Goal: Information Seeking & Learning: Find specific fact

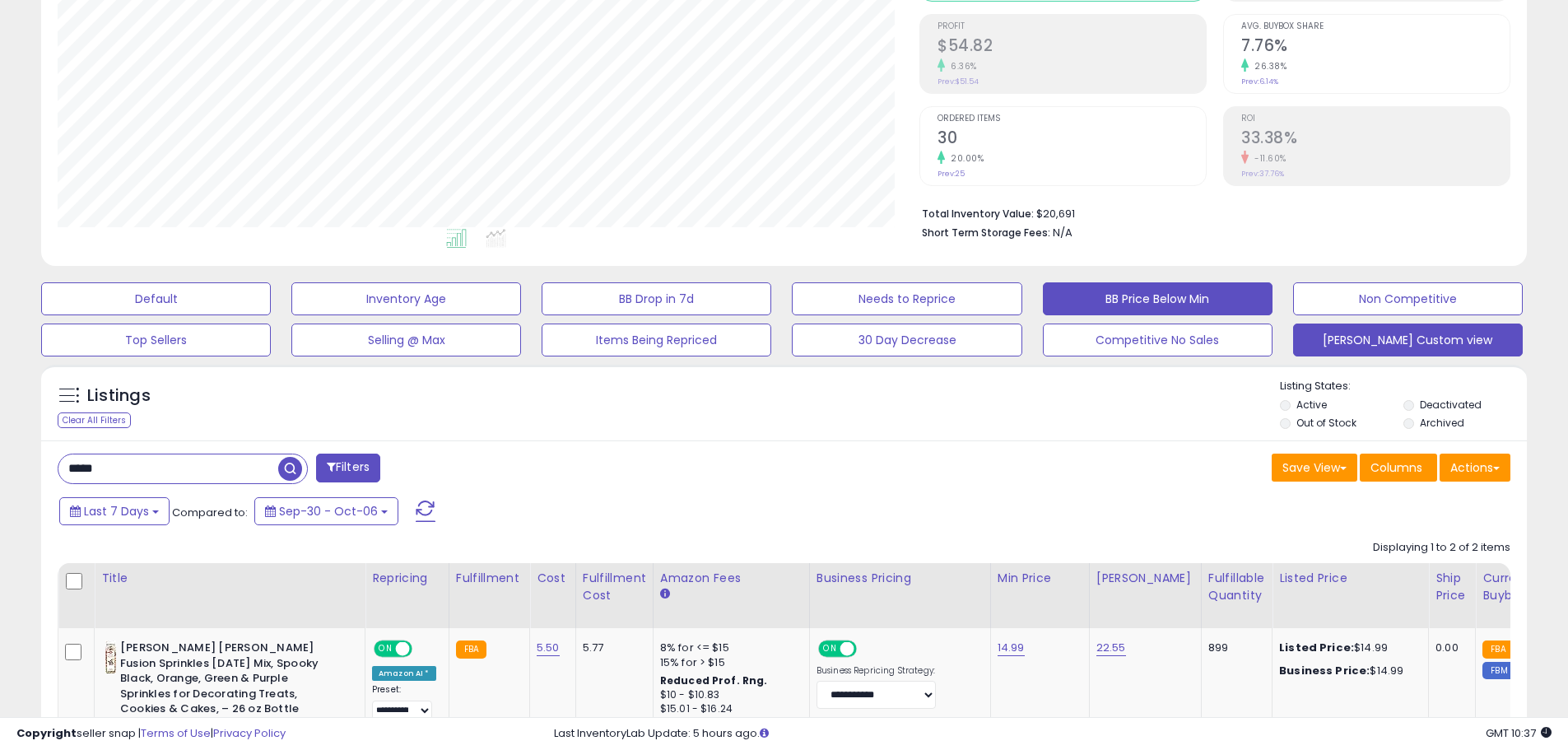
scroll to position [330, 0]
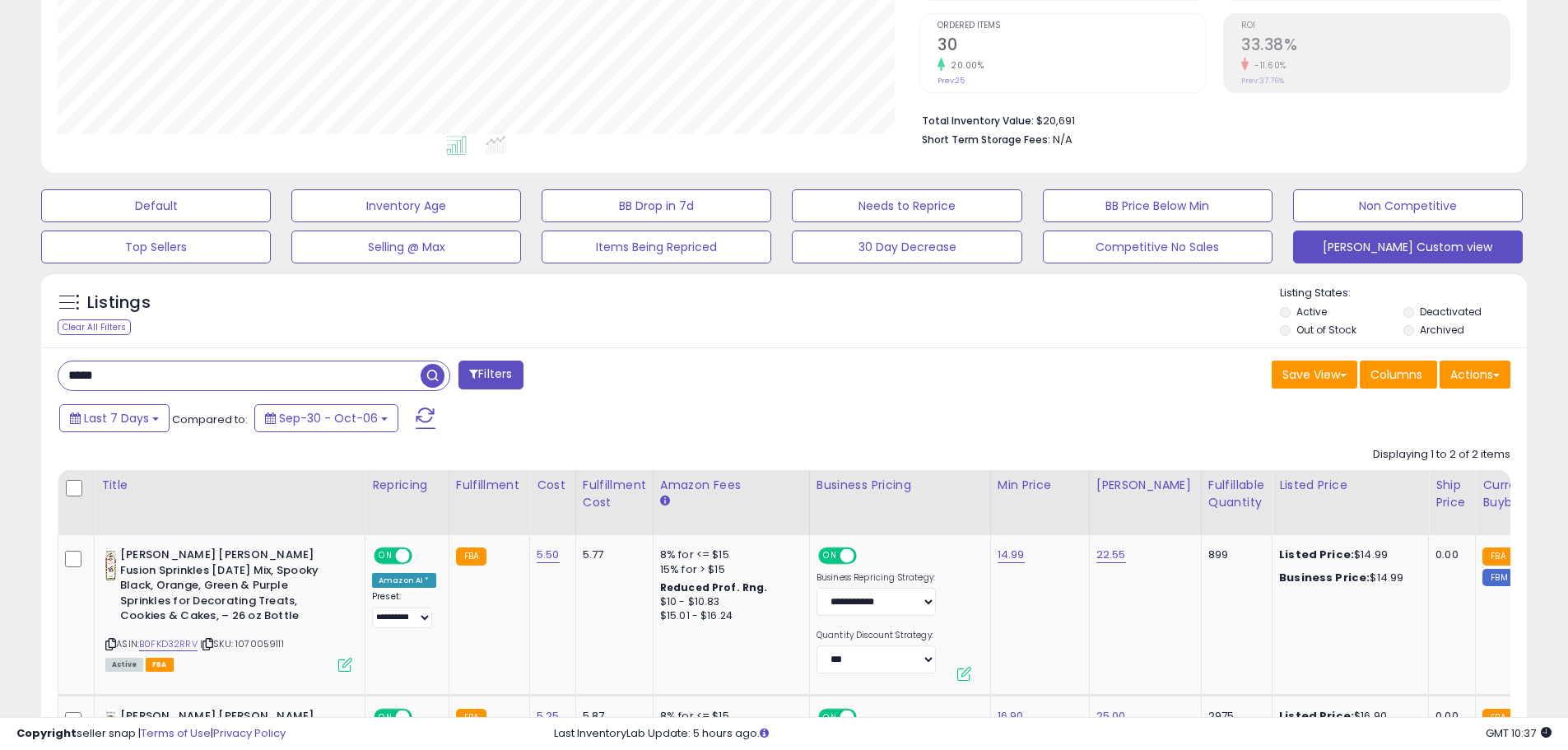
click at [185, 380] on input "*****" at bounding box center [240, 376] width 362 height 28
click at [659, 383] on div "Filters" at bounding box center [415, 377] width 739 height 33
drag, startPoint x: 698, startPoint y: 717, endPoint x: 860, endPoint y: 717, distance: 162.0
click at [860, 717] on div "Copyright seller snap | Terms of Use | Privacy Policy GMT 10:38 Authorization r…" at bounding box center [784, 733] width 1568 height 33
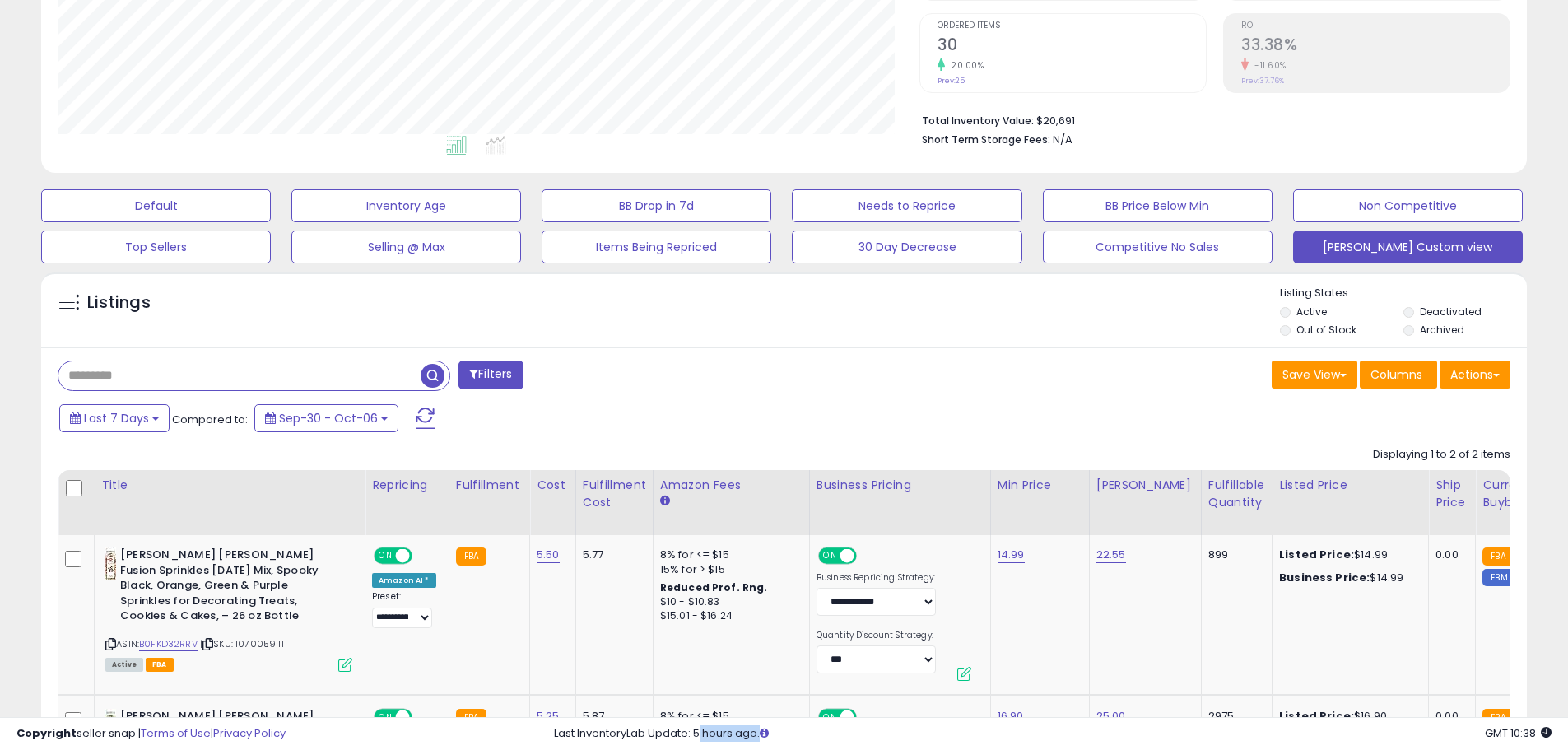
scroll to position [0, 1271]
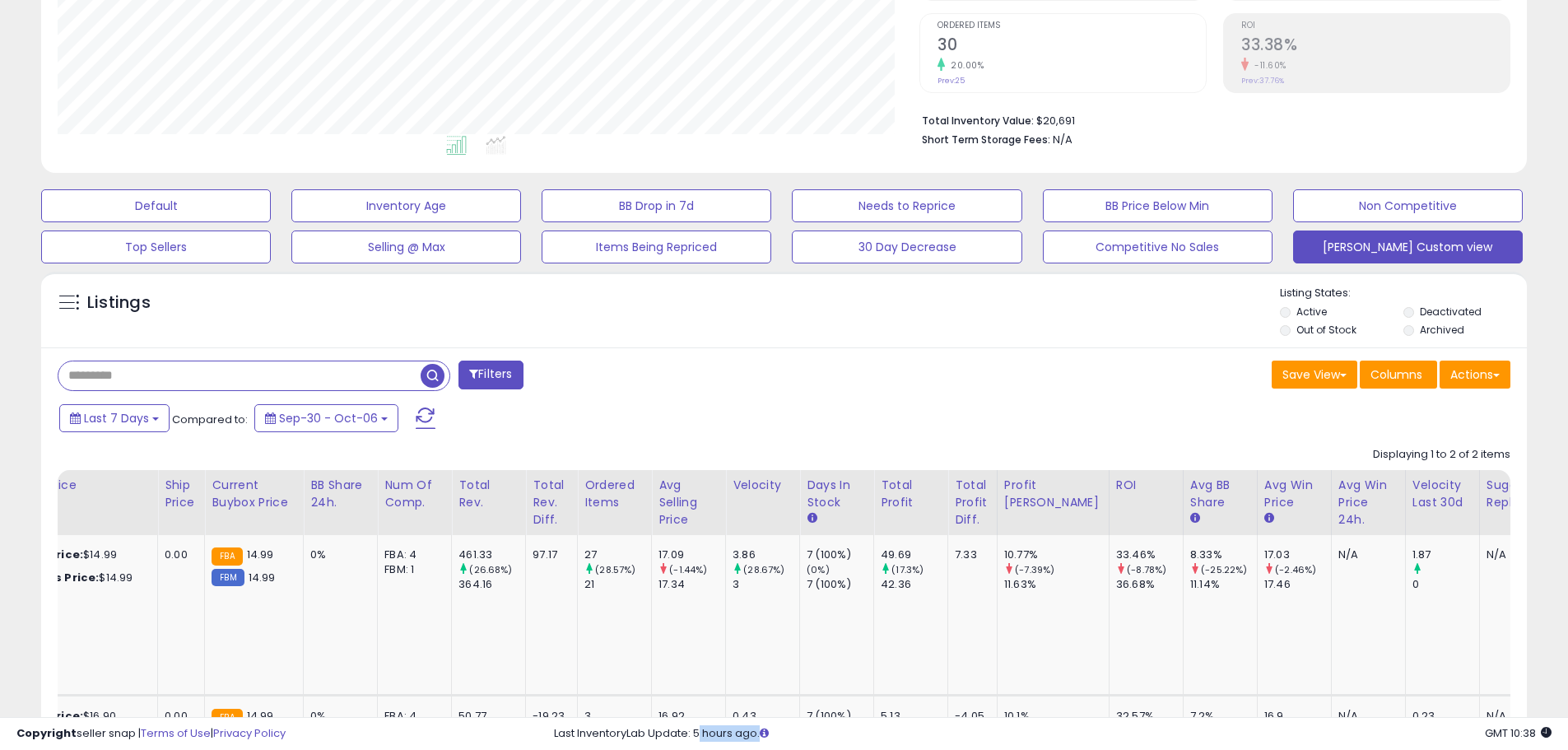
click at [960, 718] on div "Copyright seller snap | Terms of Use | Privacy Policy GMT 10:38 Authorization r…" at bounding box center [784, 733] width 1568 height 33
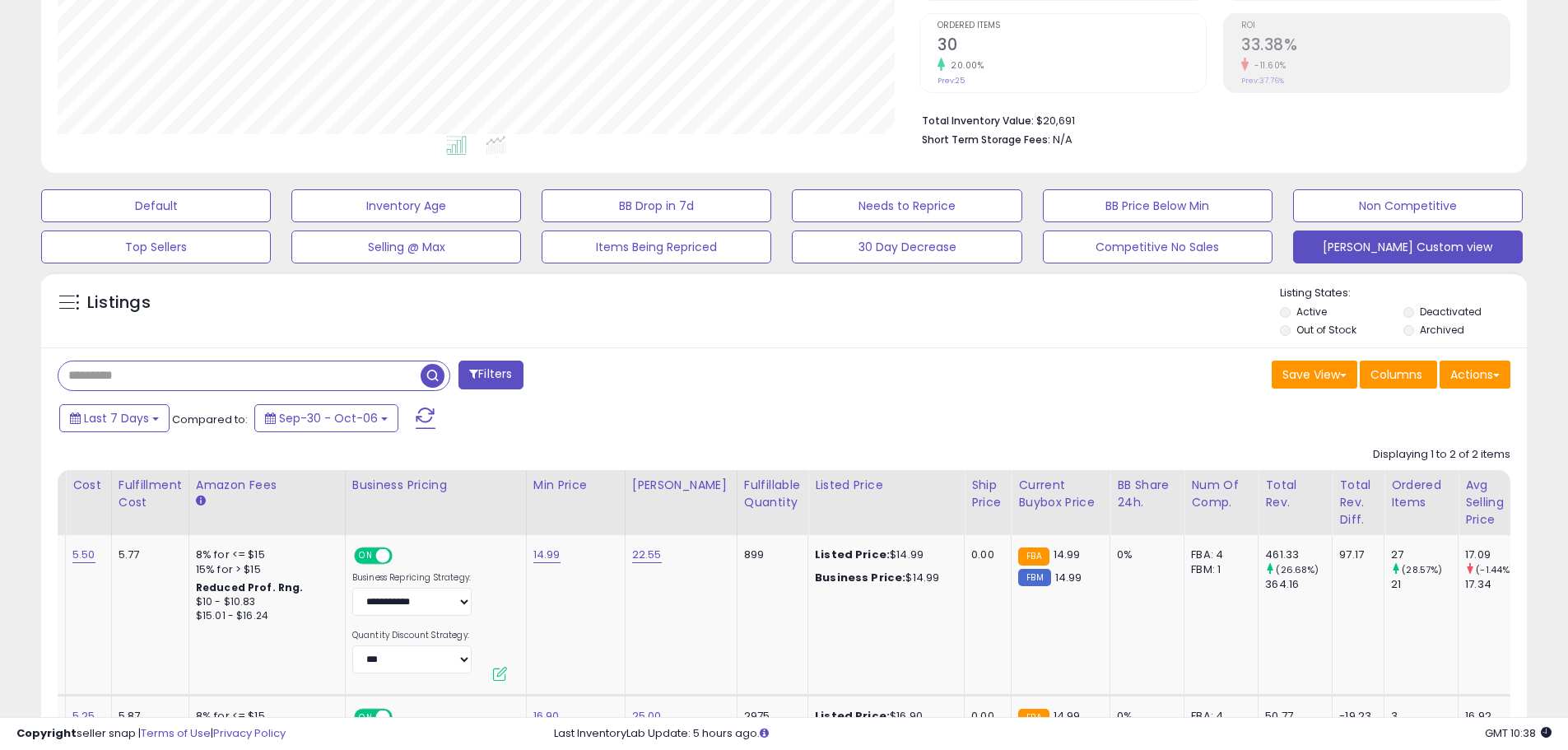
scroll to position [0, 0]
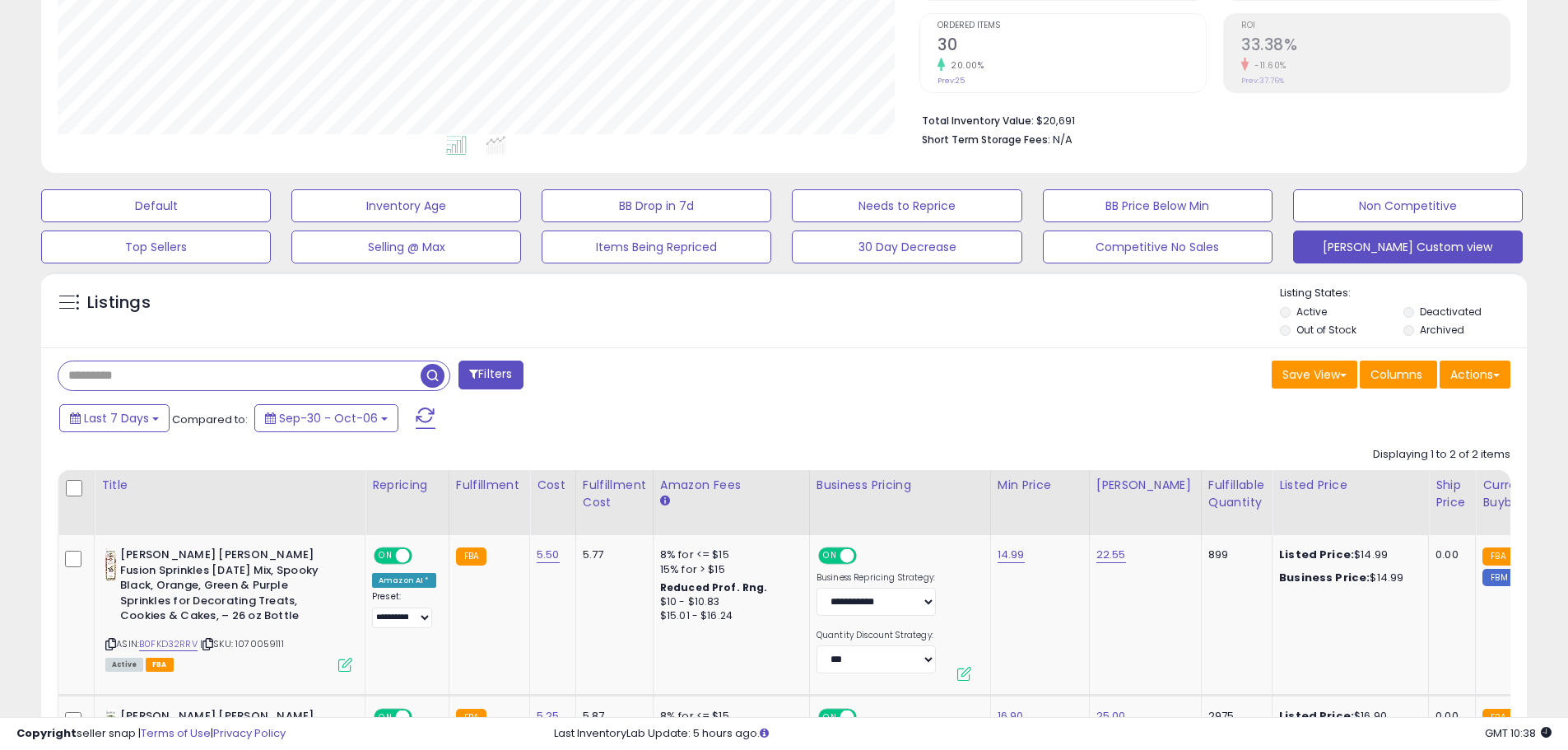
click at [433, 373] on span "button" at bounding box center [432, 375] width 24 height 24
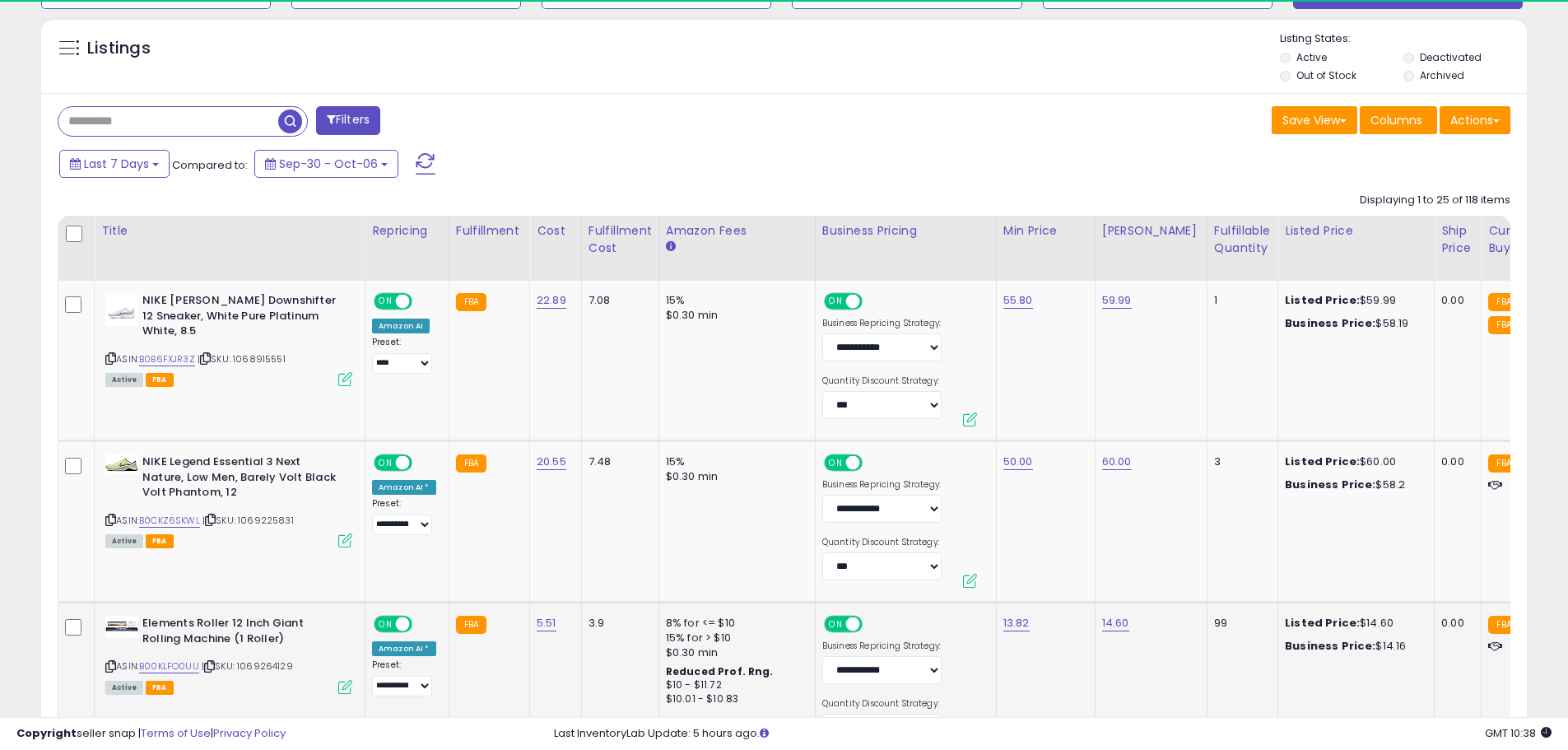
scroll to position [822869, 822249]
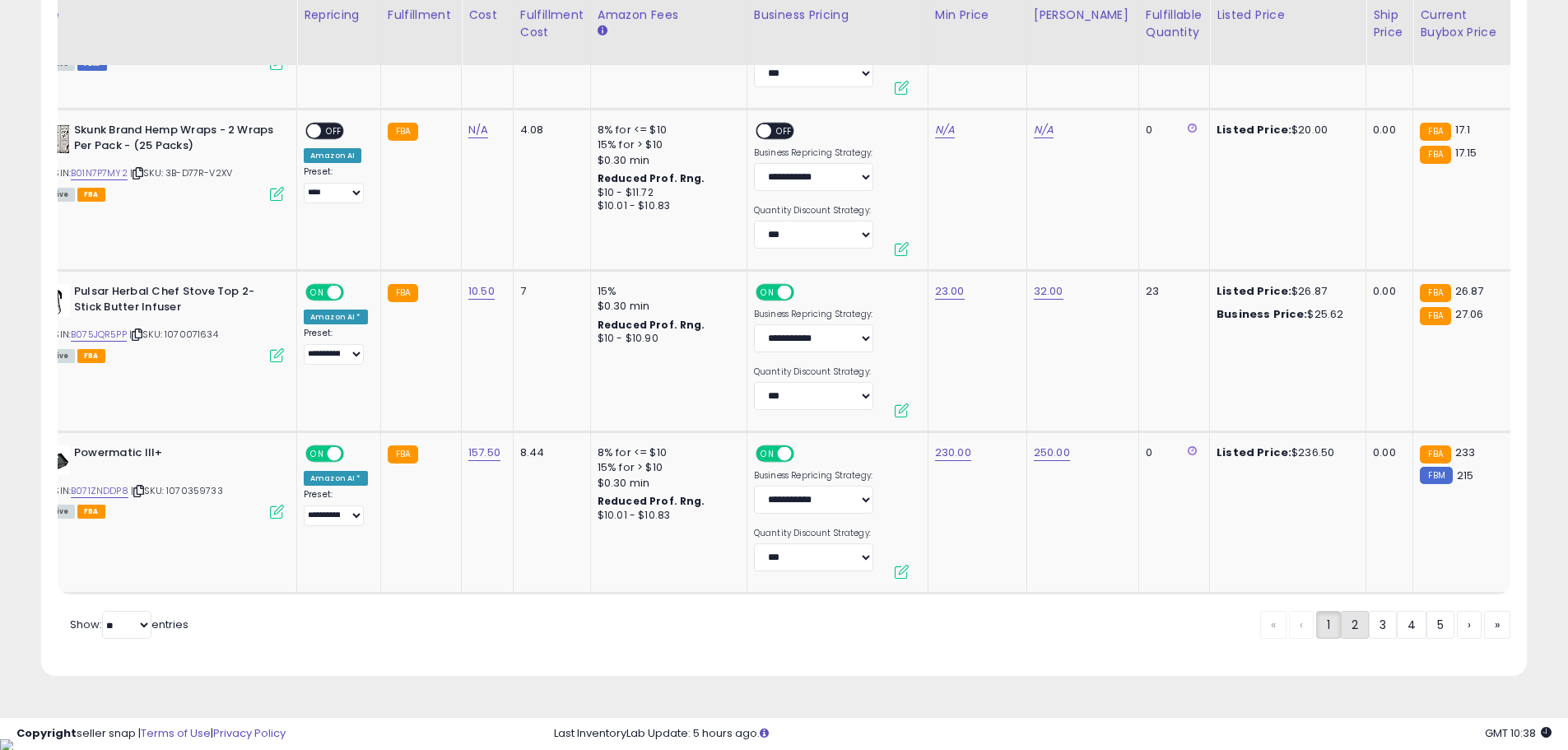
click at [1349, 633] on link "2" at bounding box center [1355, 625] width 28 height 28
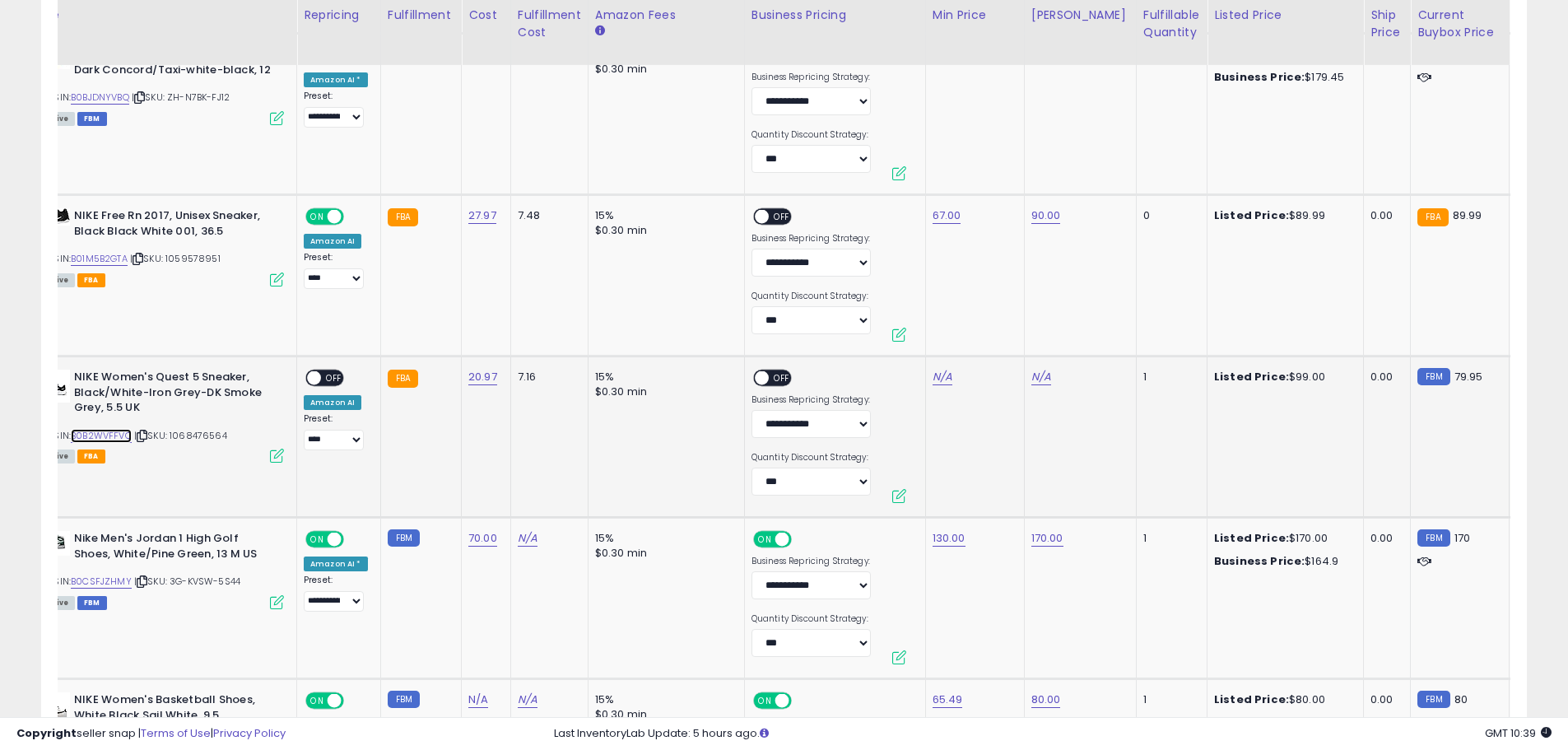
click at [98, 436] on link "B0B2WVFFVC" at bounding box center [101, 436] width 61 height 14
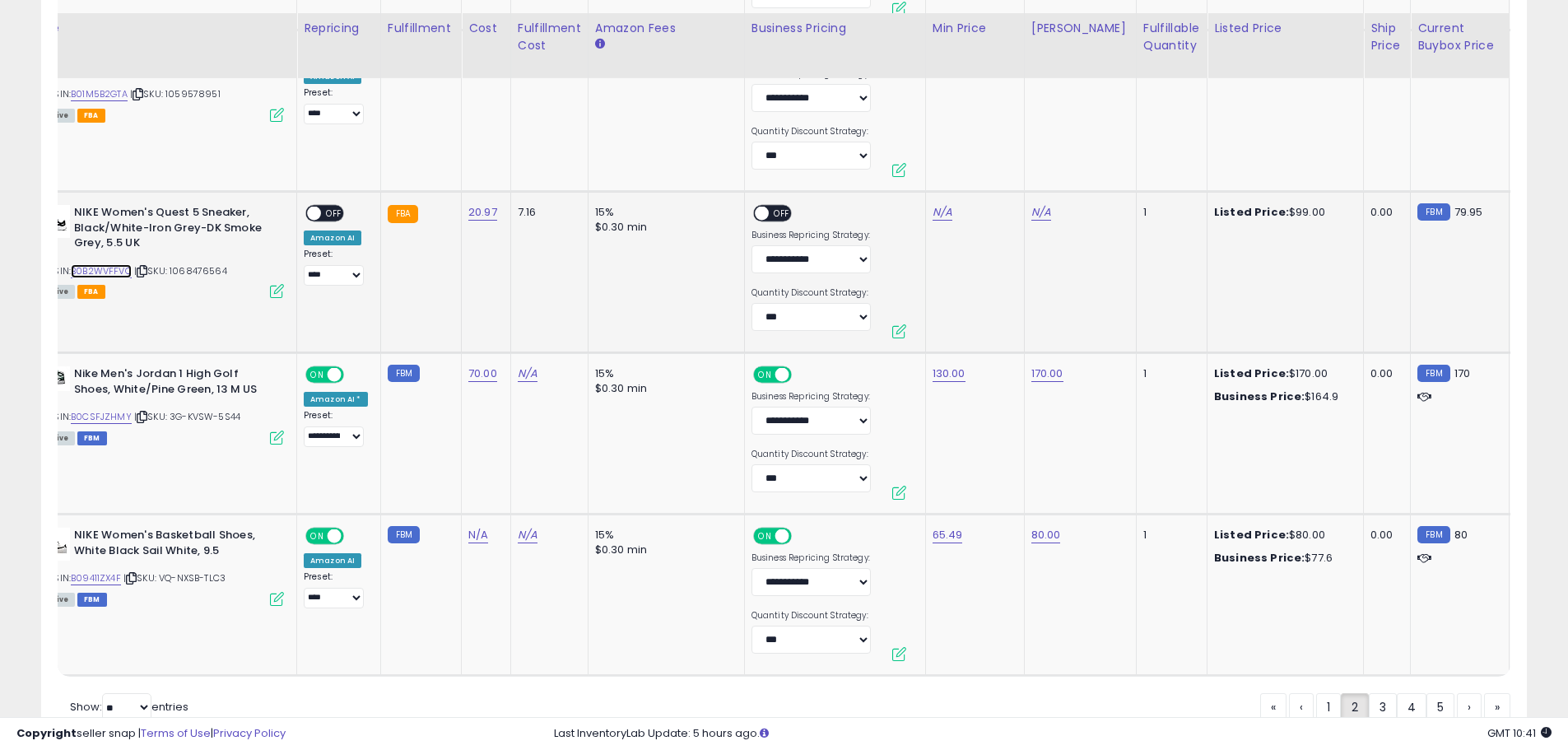
scroll to position [4305, 0]
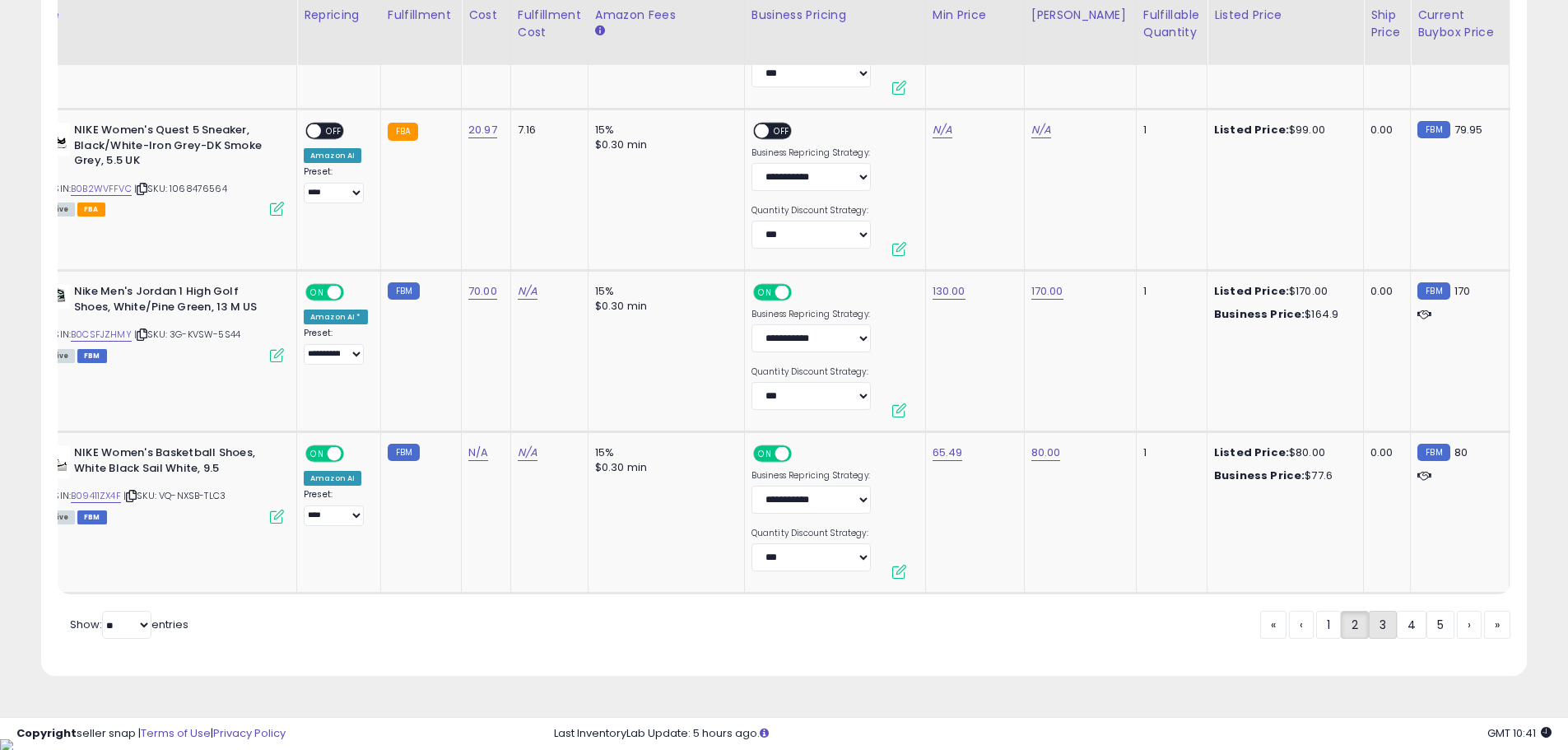
click at [1378, 636] on link "3" at bounding box center [1383, 625] width 28 height 28
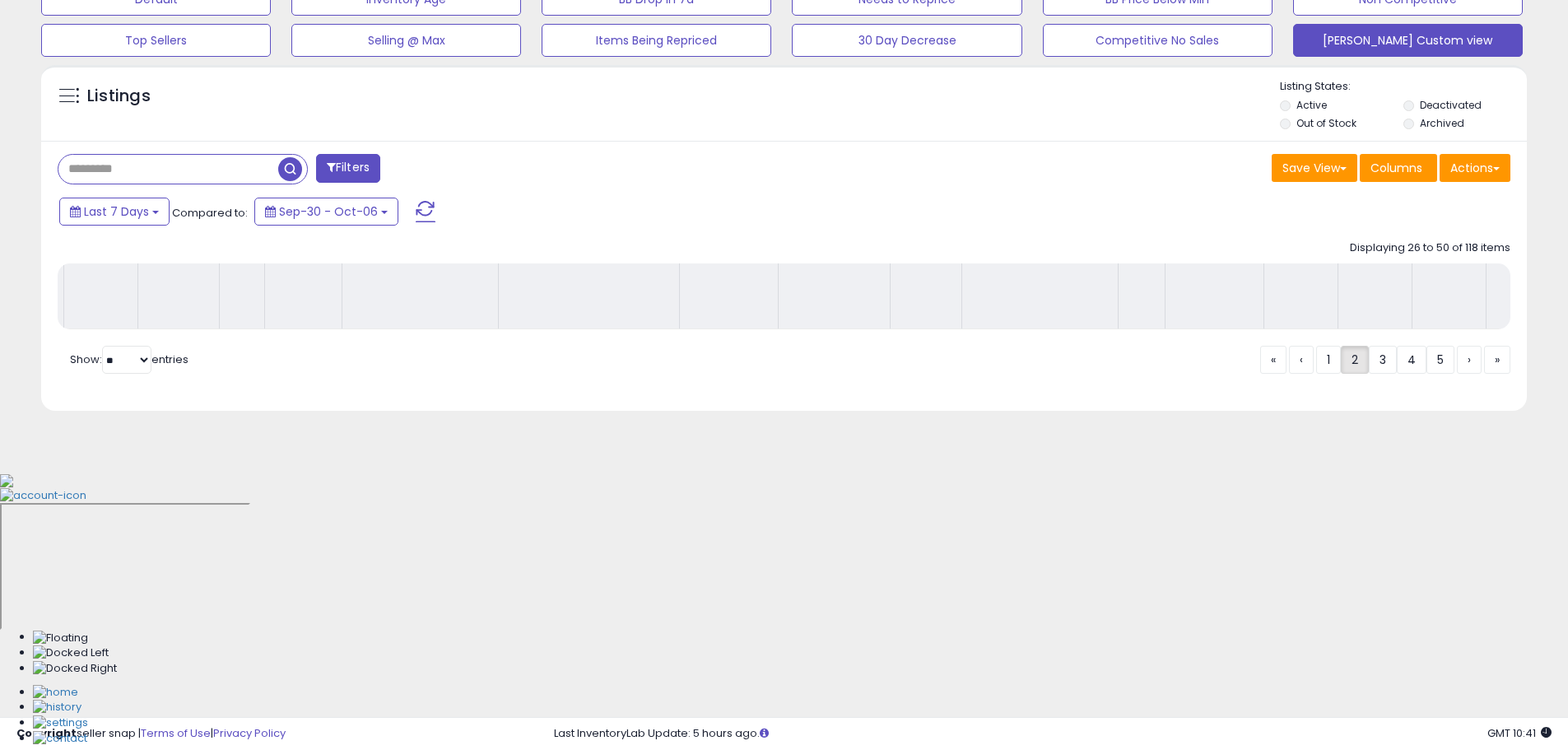
scroll to position [271, 0]
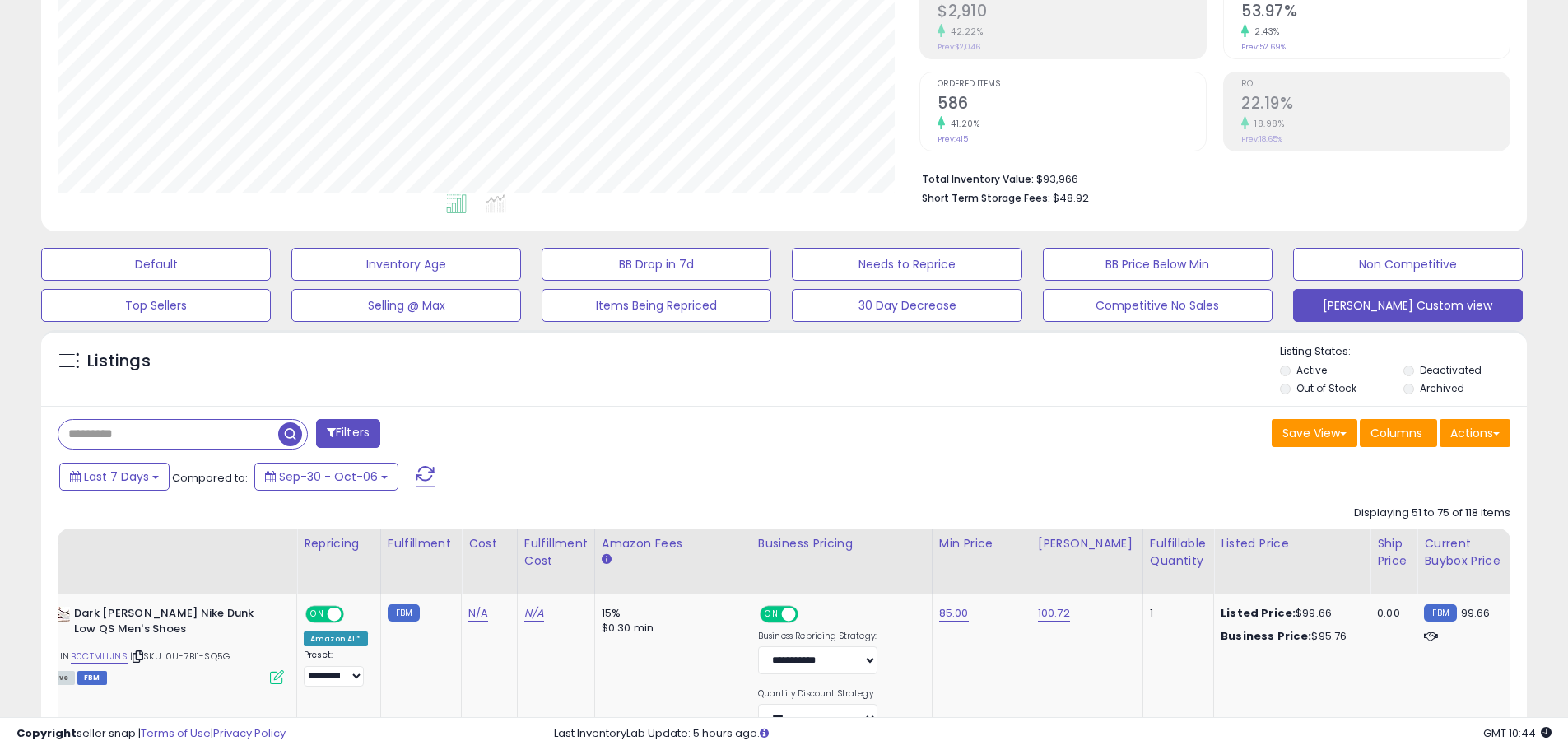
click at [1041, 363] on div "Listings" at bounding box center [783, 371] width 1486 height 56
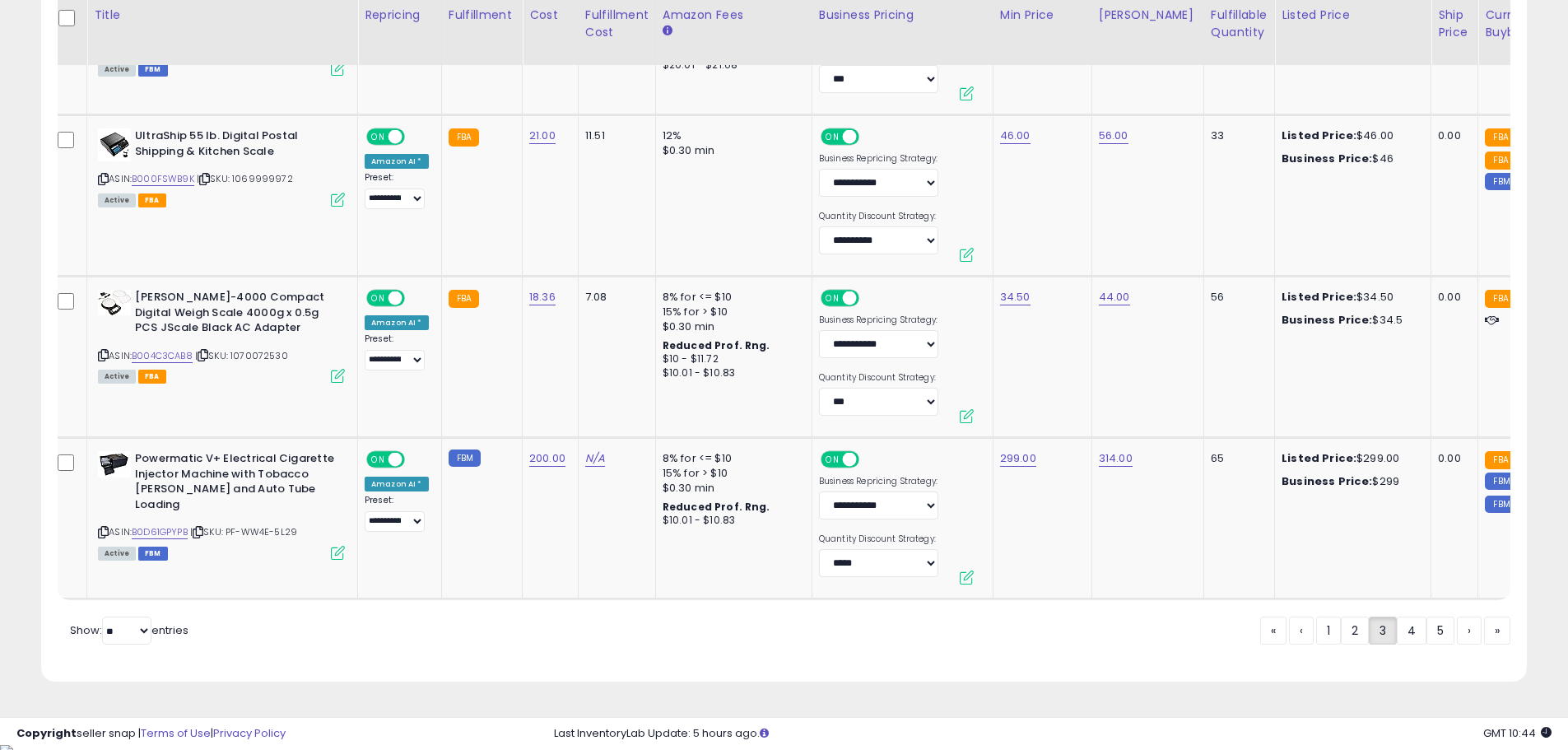
scroll to position [4304, 0]
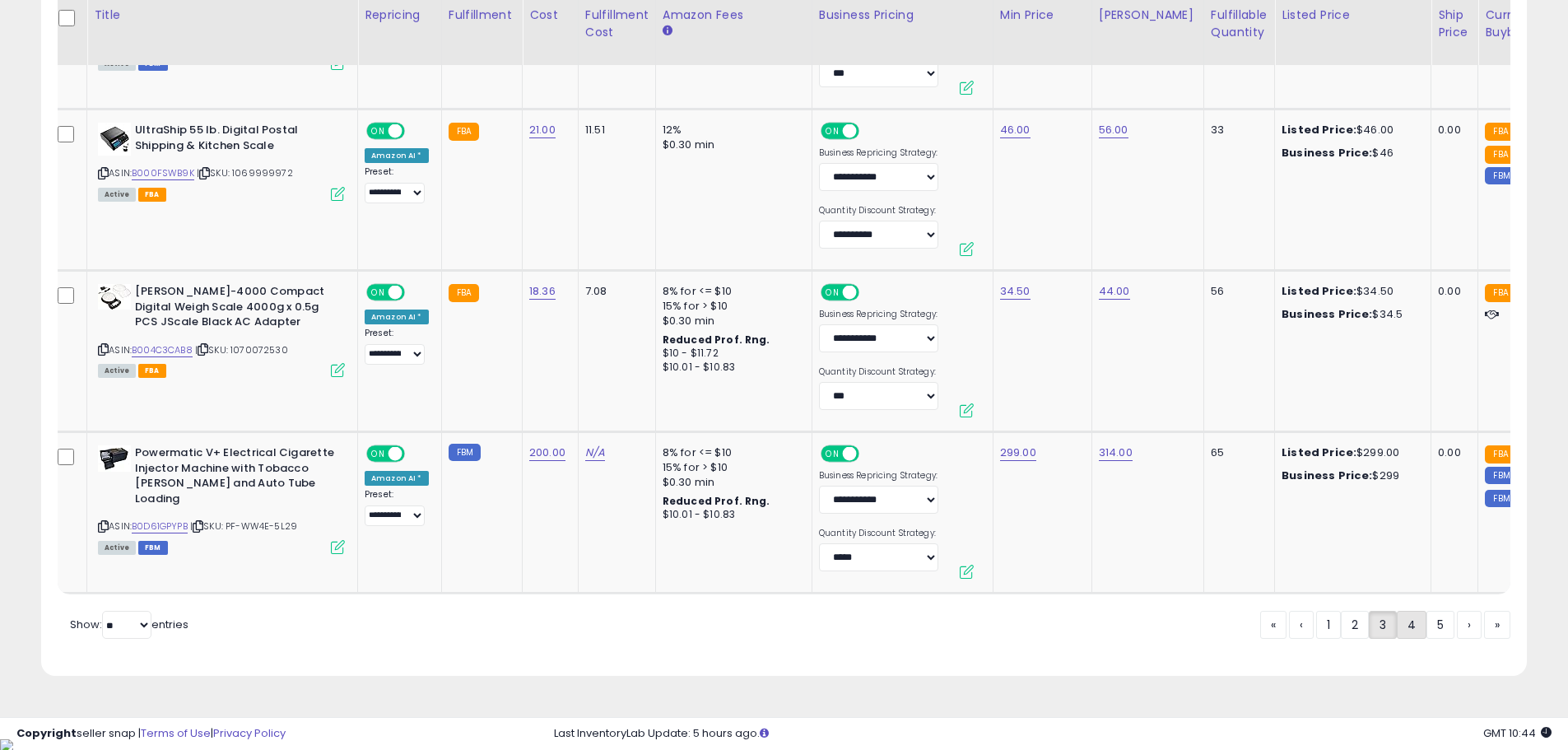
click at [1399, 638] on link "4" at bounding box center [1411, 625] width 29 height 28
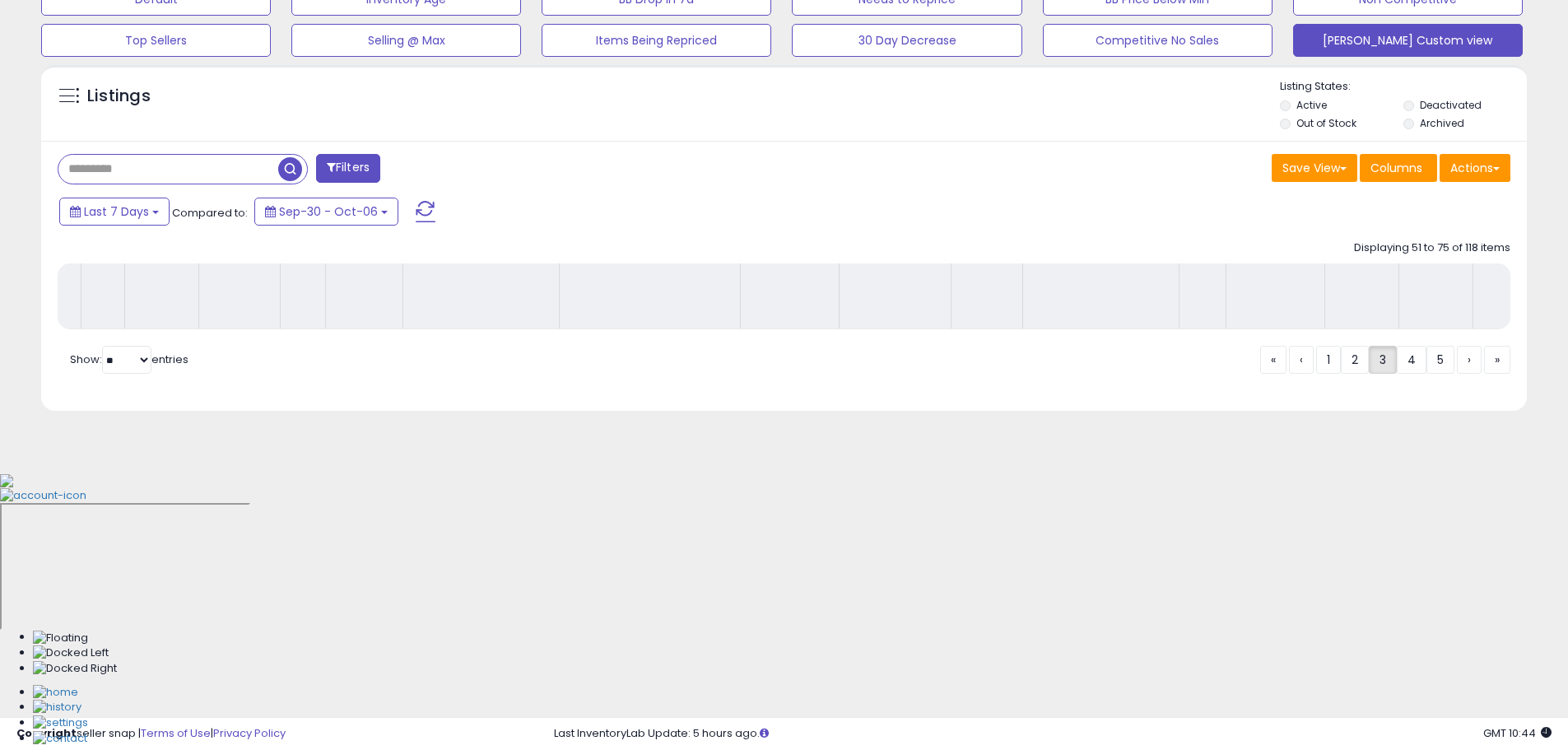
scroll to position [271, 0]
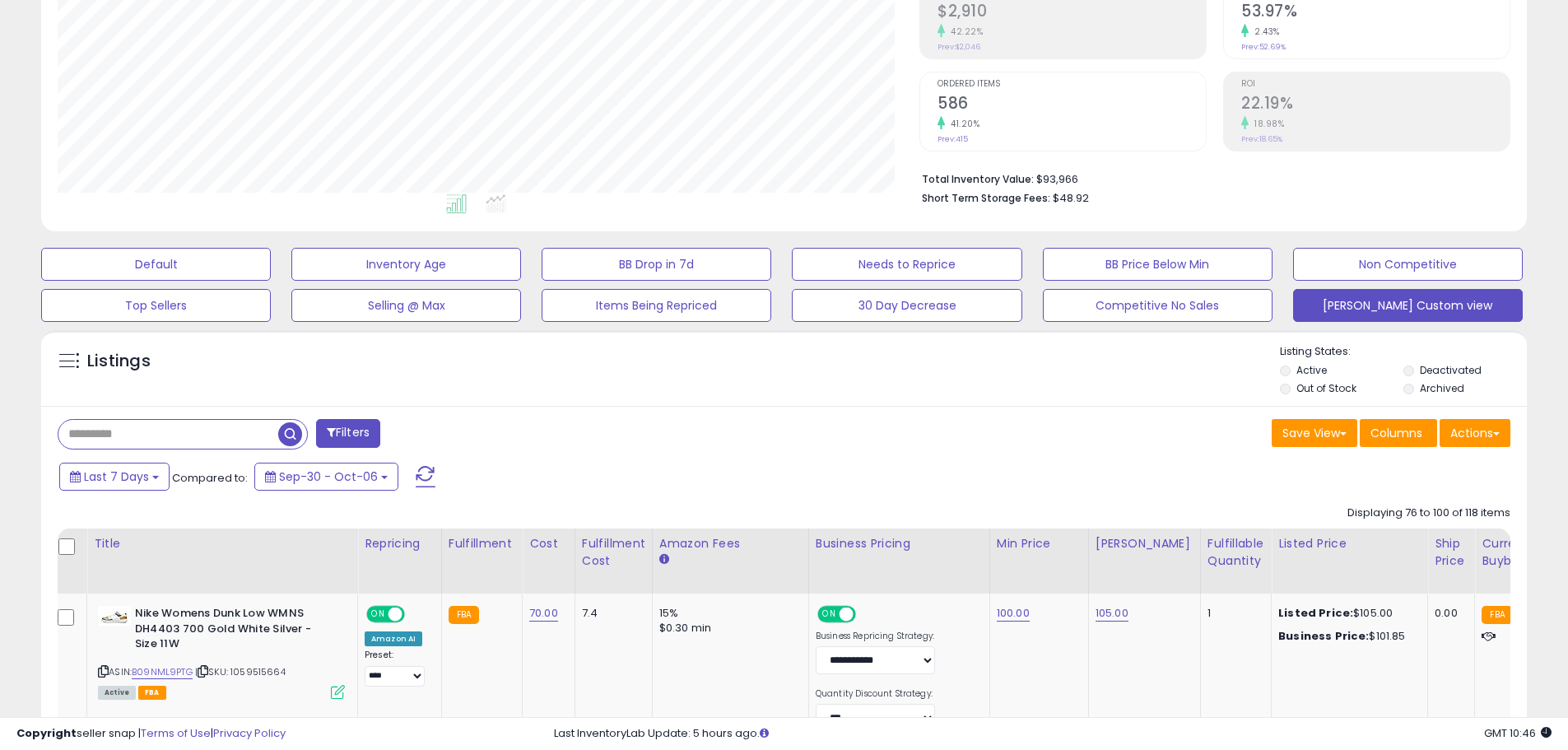
click at [877, 360] on div "Listings" at bounding box center [783, 371] width 1486 height 56
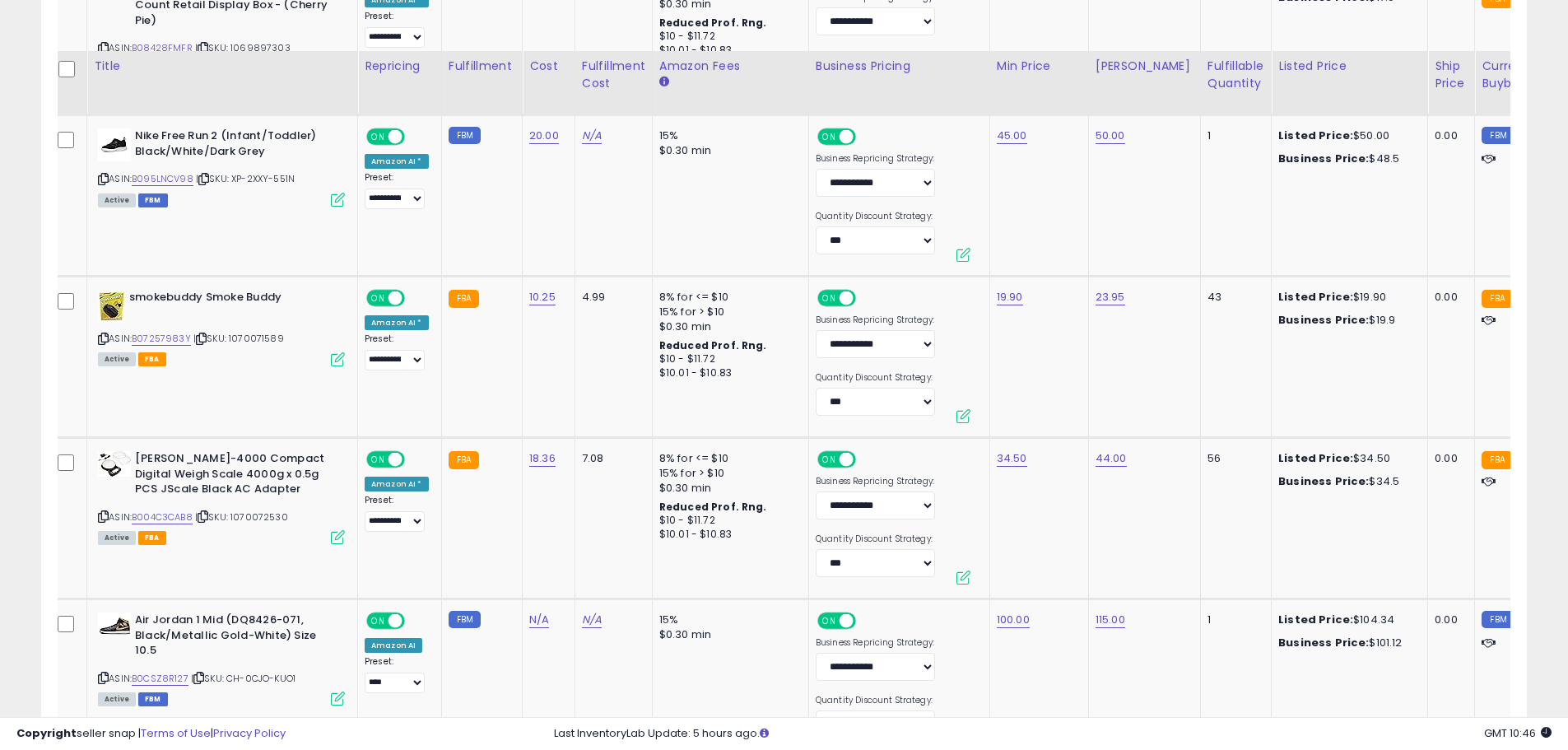
scroll to position [4304, 0]
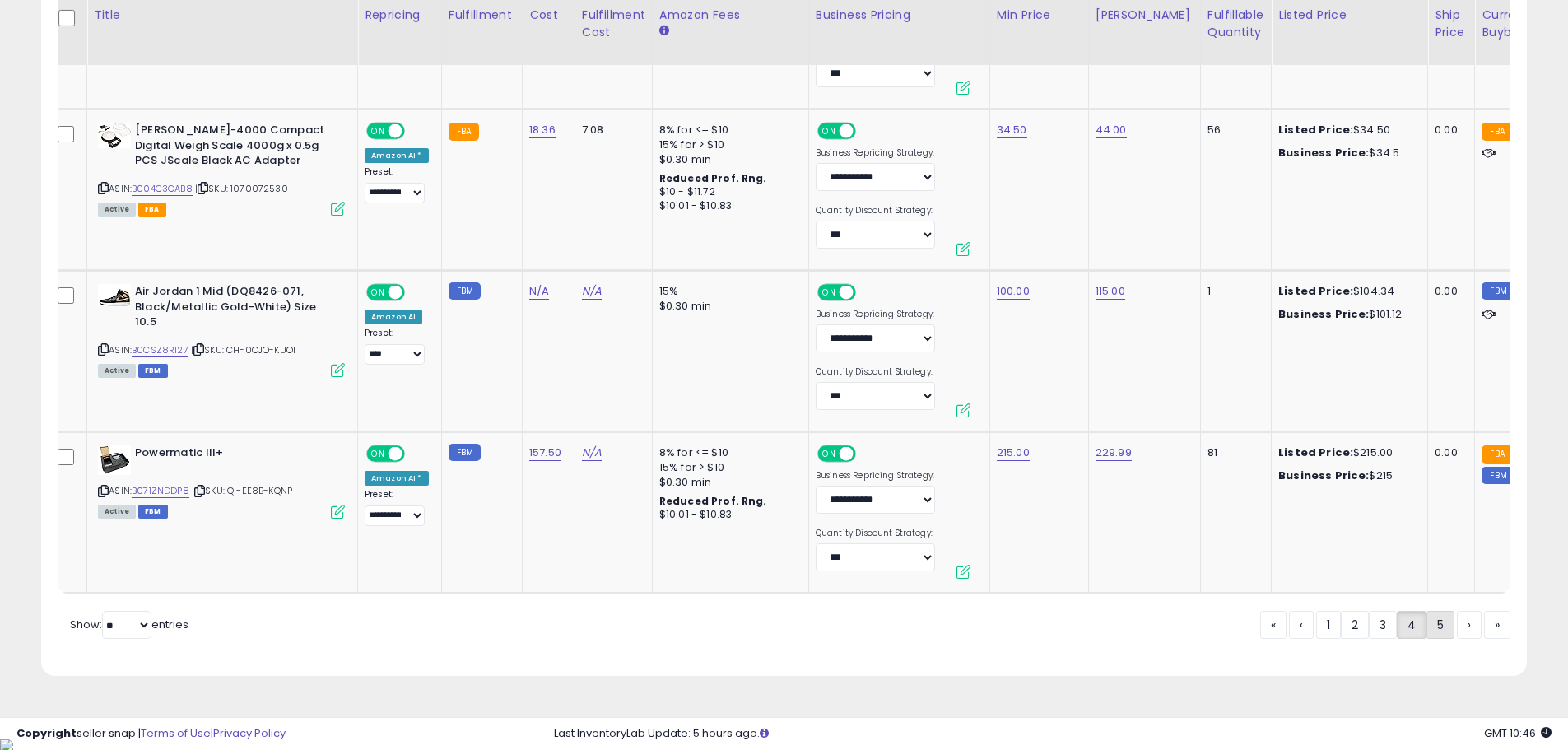
click at [1436, 634] on link "5" at bounding box center [1441, 625] width 28 height 28
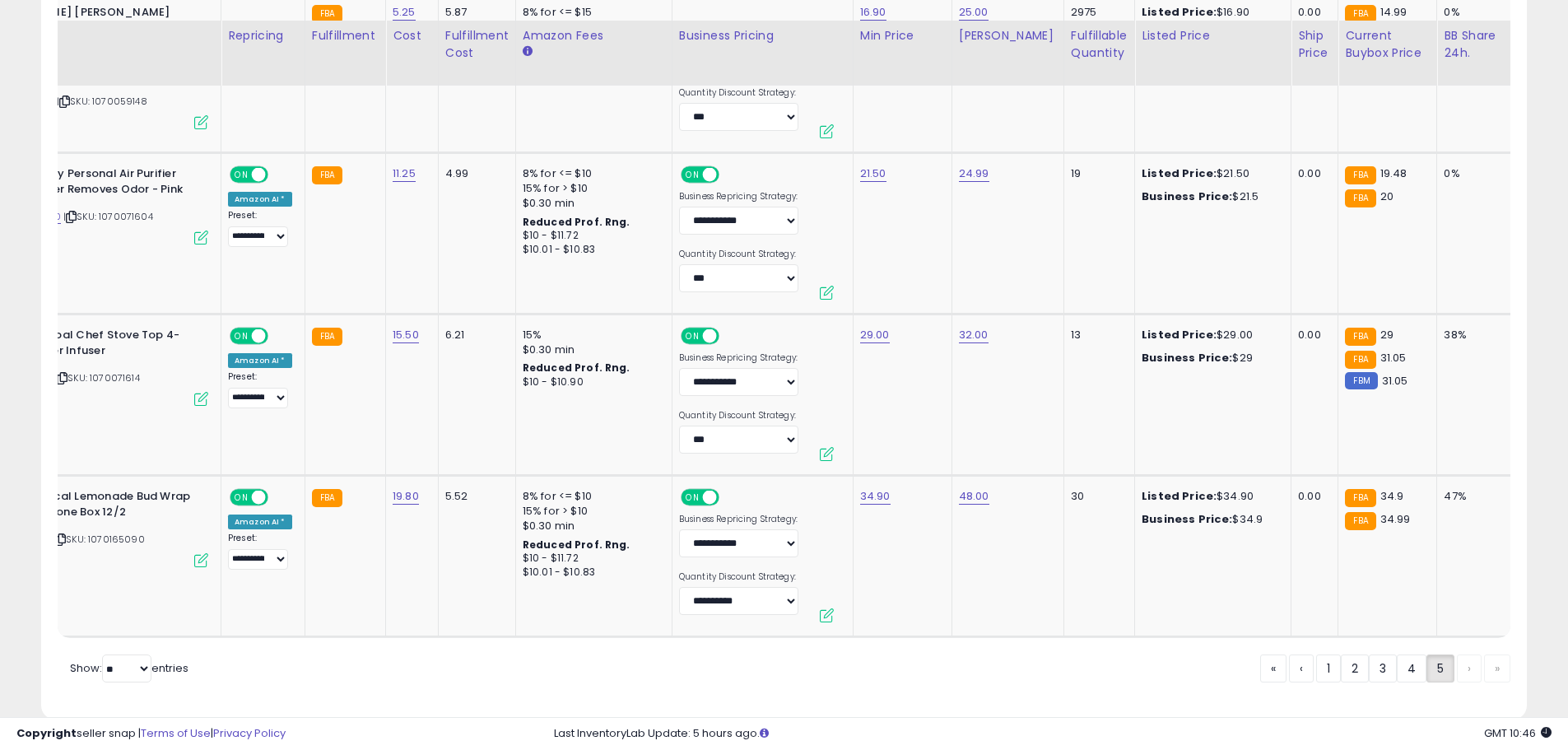
scroll to position [3152, 0]
